Goal: Check status

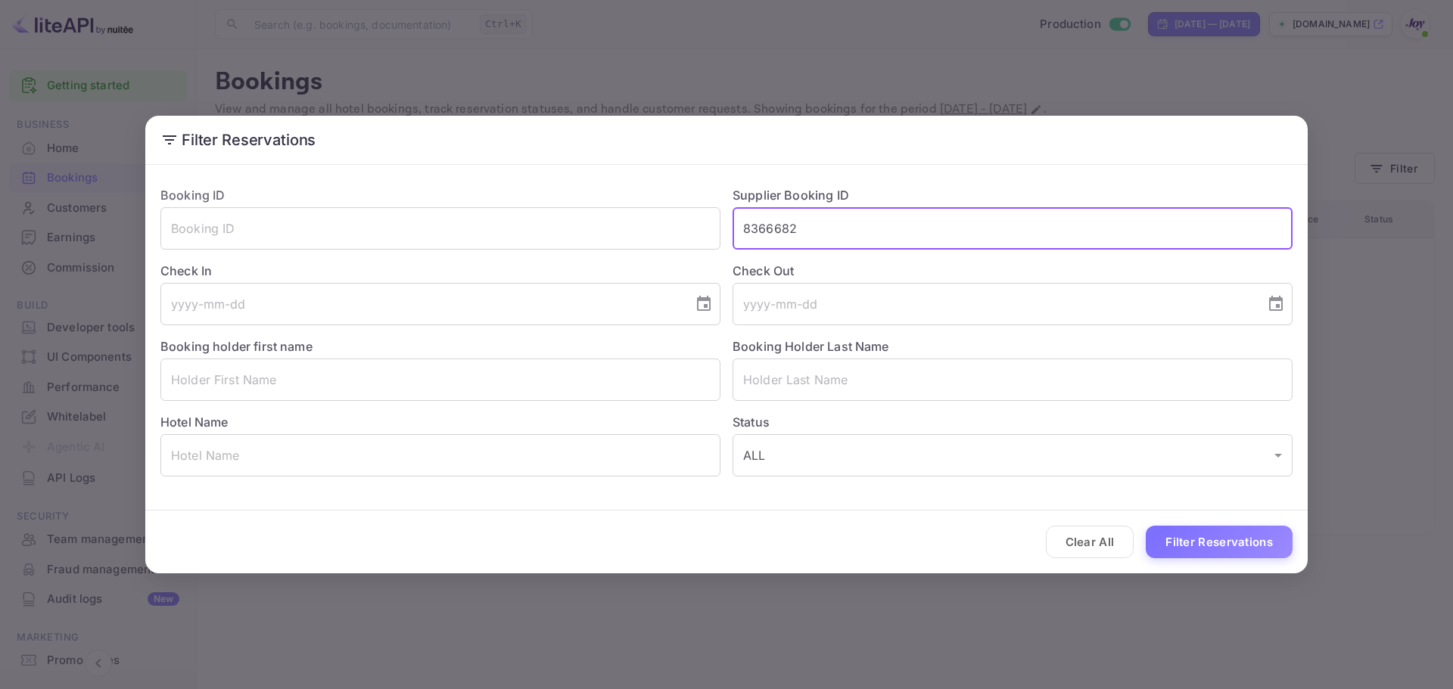
click at [633, 251] on div "Booking ID ​ Supplier Booking ID 8366682 ​ Check In ​ Check Out ​ Booking holde…" at bounding box center [720, 325] width 1144 height 303
click at [430, 386] on input "text" at bounding box center [440, 380] width 560 height 42
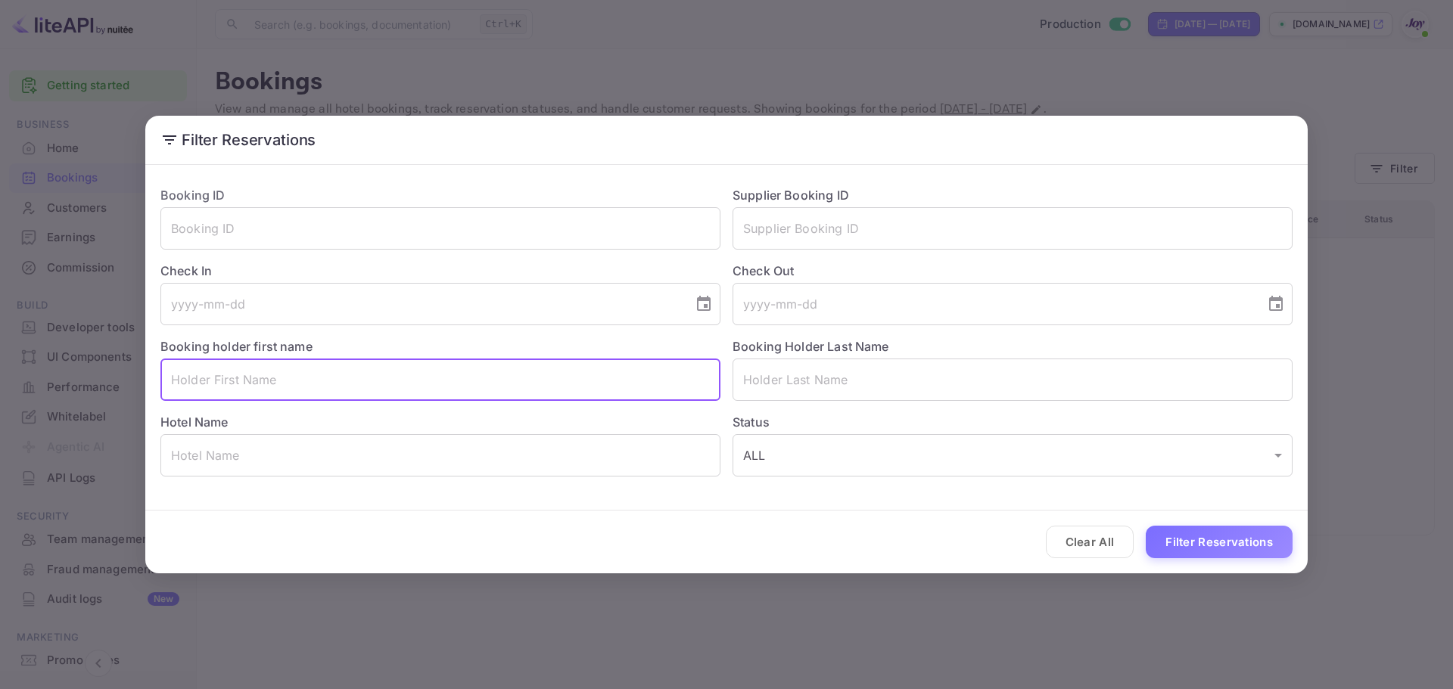
paste input "[PERSON_NAME]"
click at [225, 376] on input "[PERSON_NAME]" at bounding box center [440, 380] width 560 height 42
click at [254, 378] on input "[PERSON_NAME]" at bounding box center [440, 380] width 560 height 42
drag, startPoint x: 272, startPoint y: 376, endPoint x: 217, endPoint y: 372, distance: 54.6
click at [217, 372] on input "[PERSON_NAME]" at bounding box center [440, 380] width 560 height 42
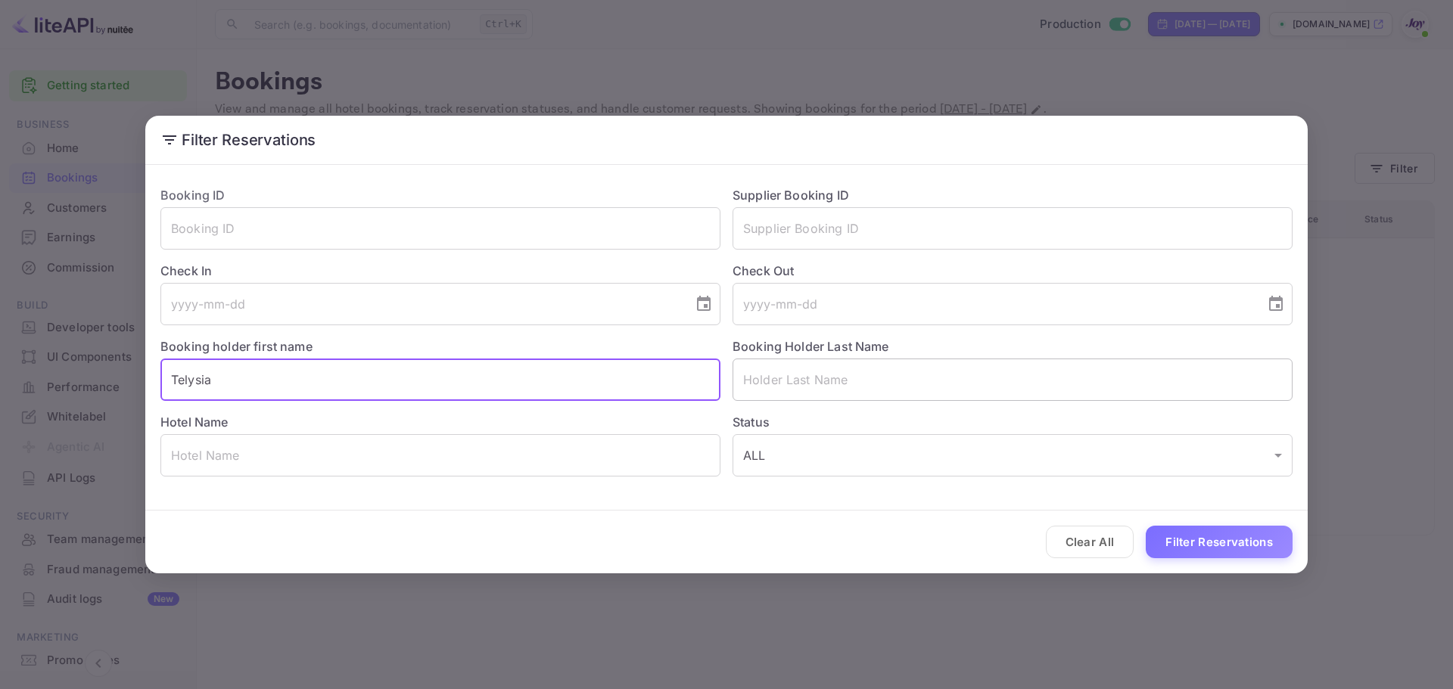
type input "Telysia"
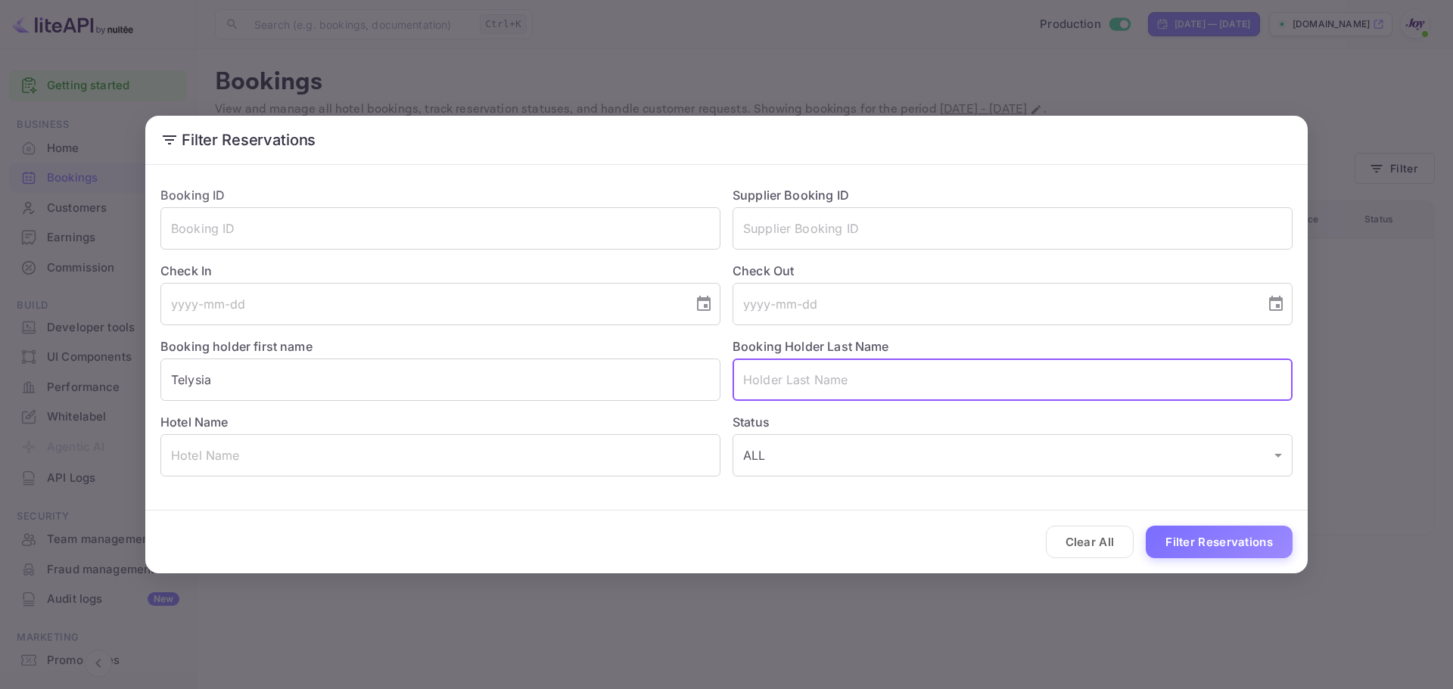
click at [825, 386] on input "text" at bounding box center [1012, 380] width 560 height 42
paste input "[PERSON_NAME]"
type input "[PERSON_NAME]"
click at [1207, 547] on button "Filter Reservations" at bounding box center [1218, 542] width 147 height 33
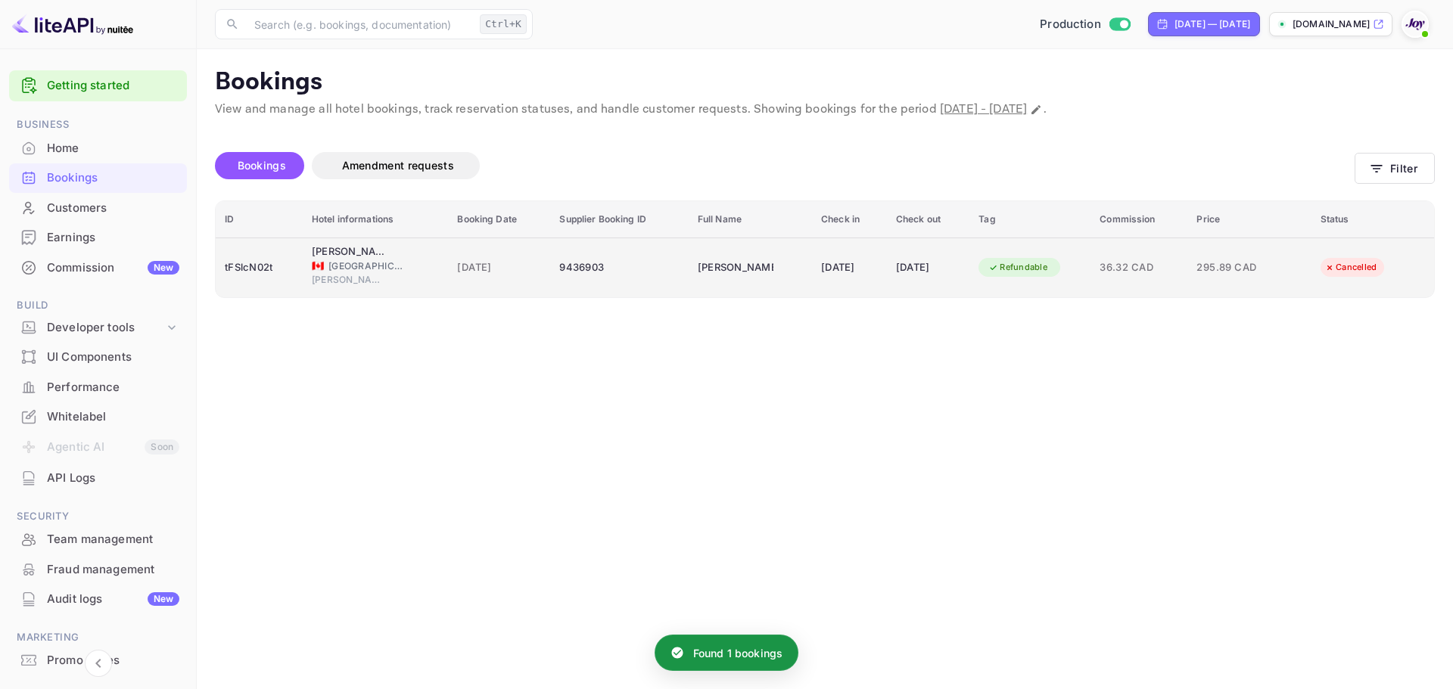
click at [550, 291] on td "9436903" at bounding box center [619, 268] width 138 height 60
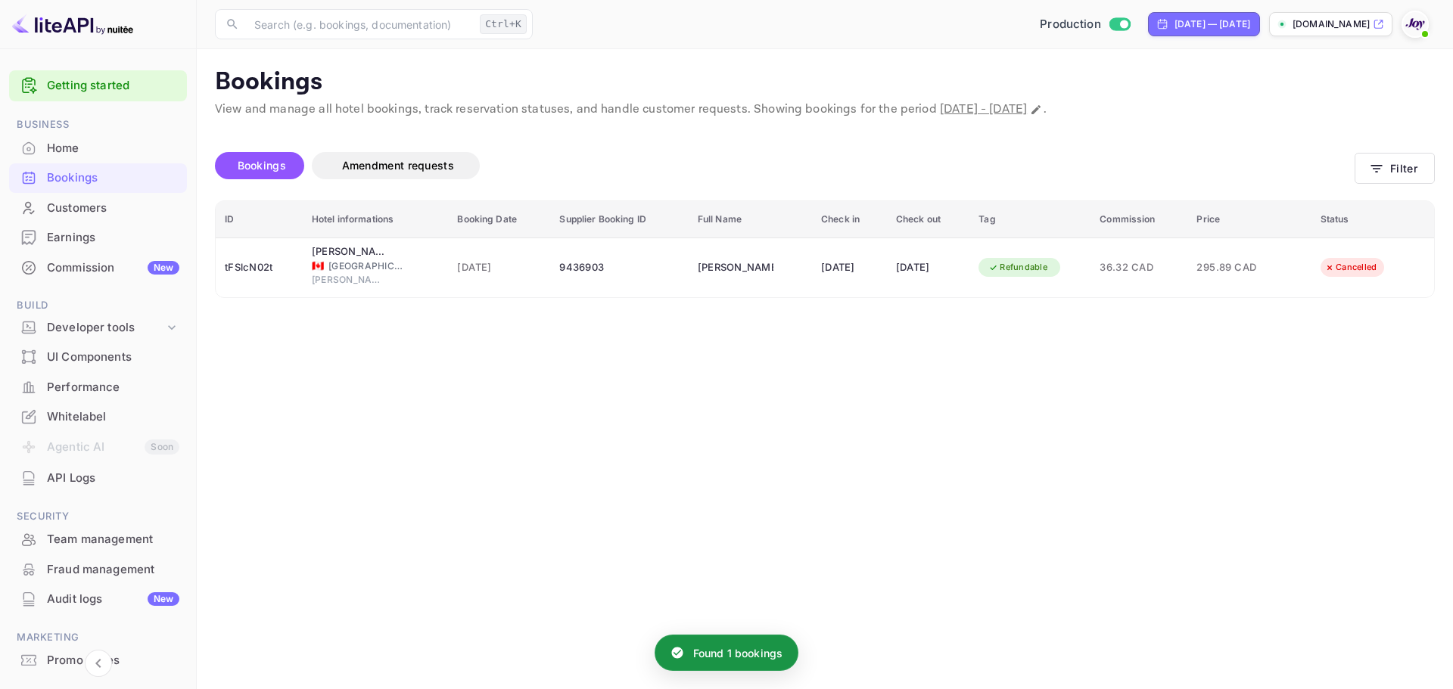
scroll to position [373, 0]
